Goal: Find contact information: Find contact information

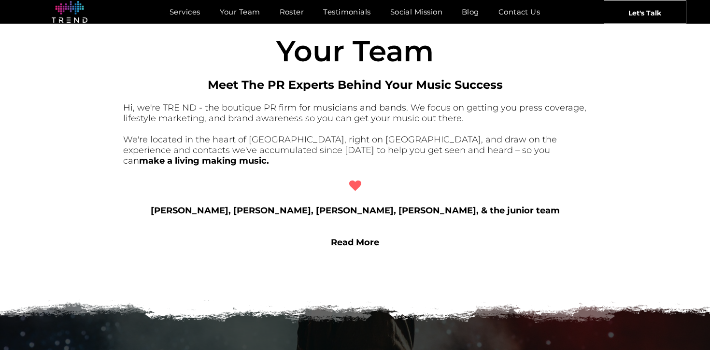
scroll to position [758, 0]
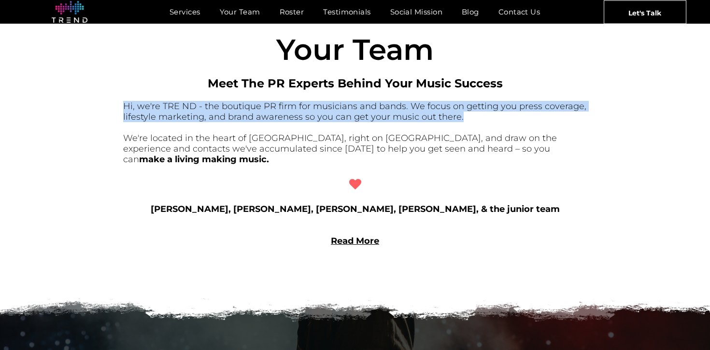
drag, startPoint x: 322, startPoint y: 98, endPoint x: 387, endPoint y: 136, distance: 75.0
click at [387, 136] on div "Your T eam Meet The PR Experts Behind Your Music Success Hi, we're TRE ND - the…" at bounding box center [354, 128] width 463 height 237
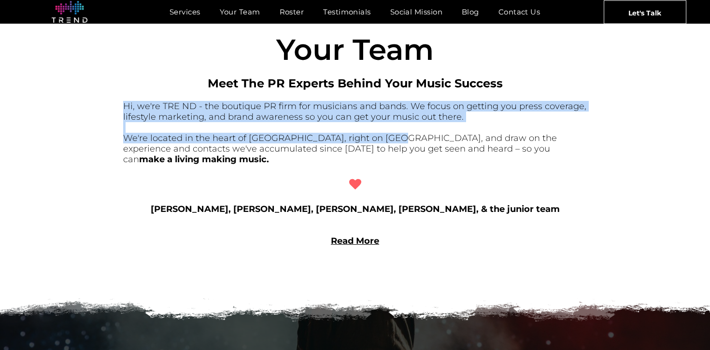
click at [389, 136] on font "We're located in the heart of [GEOGRAPHIC_DATA], right on [GEOGRAPHIC_DATA], an…" at bounding box center [339, 149] width 433 height 32
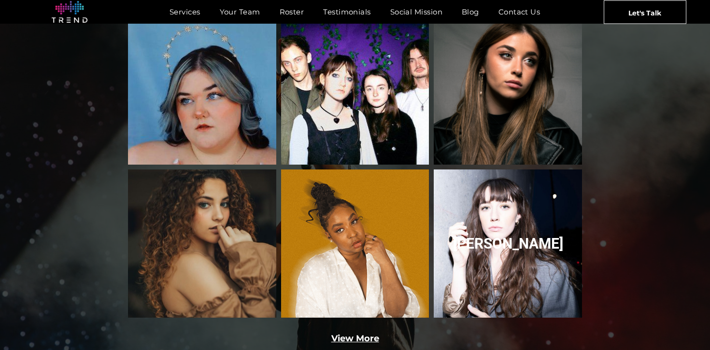
scroll to position [1517, 0]
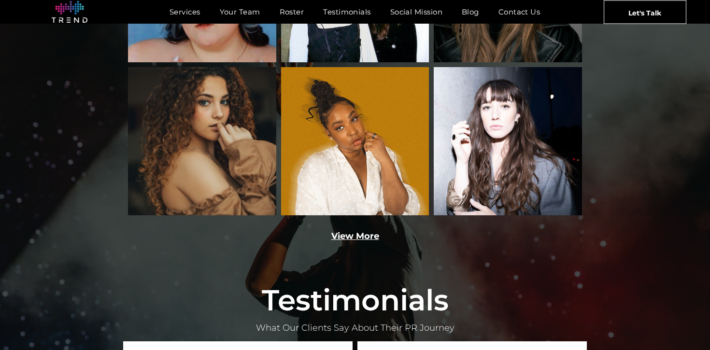
click at [340, 230] on div "View More" at bounding box center [354, 236] width 463 height 13
click at [358, 231] on link "View More" at bounding box center [355, 236] width 48 height 11
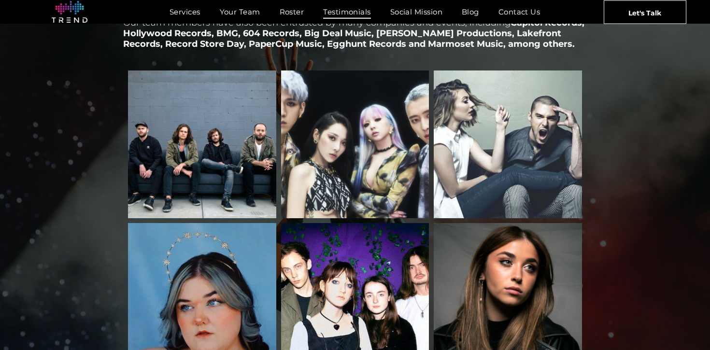
scroll to position [1193, 0]
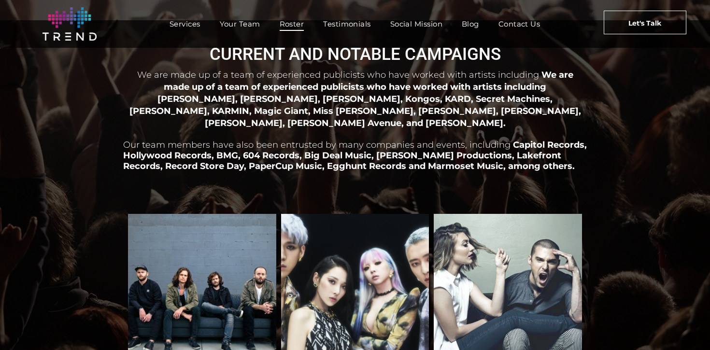
scroll to position [29, 0]
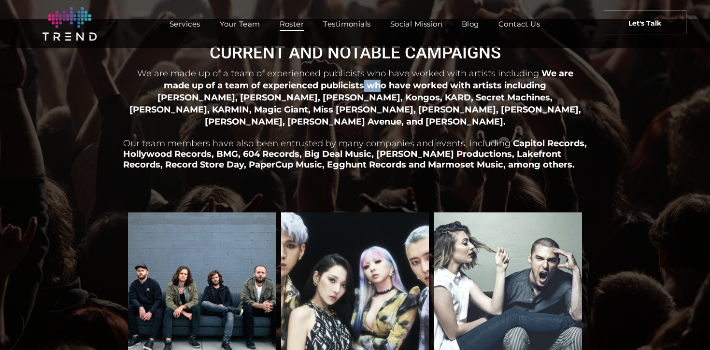
drag, startPoint x: 318, startPoint y: 87, endPoint x: 365, endPoint y: 107, distance: 51.5
click at [356, 101] on span "We are made up of a team of experienced publicists who have worked with artists…" at bounding box center [354, 97] width 451 height 58
click at [365, 107] on span "We are made up of a team of experienced publicists who have worked with artists…" at bounding box center [354, 97] width 451 height 58
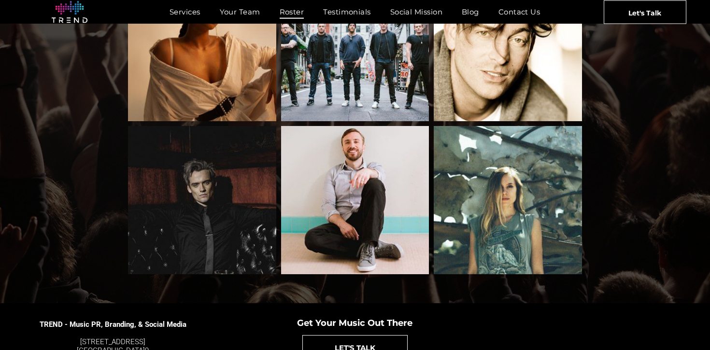
scroll to position [1078, 0]
